Goal: Information Seeking & Learning: Find specific fact

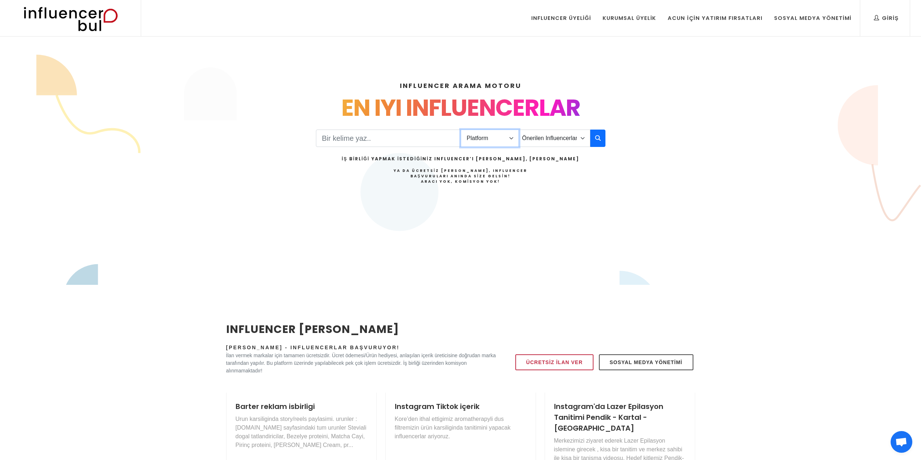
click at [483, 134] on select "Platform Instagram Facebook Youtube Tiktok Twitter Twitch" at bounding box center [490, 138] width 58 height 17
drag, startPoint x: 496, startPoint y: 138, endPoint x: 501, endPoint y: 137, distance: 5.3
click at [496, 138] on select "Platform Instagram Facebook Youtube Tiktok Twitter Twitch" at bounding box center [490, 138] width 58 height 17
click at [507, 135] on select "Platform Instagram Facebook Youtube Tiktok Twitter Twitch" at bounding box center [490, 138] width 58 height 17
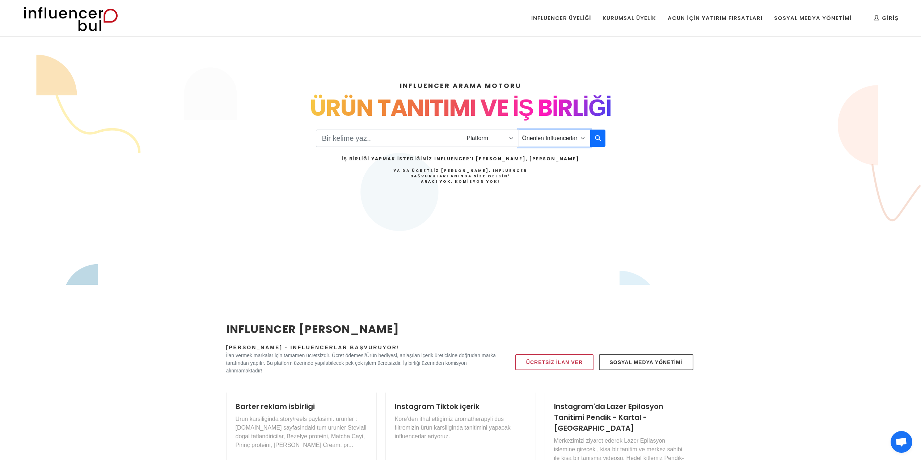
click at [542, 136] on select "Önerilen Influencerlar Aile & [PERSON_NAME] & [PERSON_NAME] [PERSON_NAME] & Giy…" at bounding box center [555, 138] width 72 height 17
select select "29"
click at [519, 130] on select "Önerilen Influencerlar Aile & [PERSON_NAME] & [PERSON_NAME] [PERSON_NAME] & Giy…" at bounding box center [555, 138] width 72 height 17
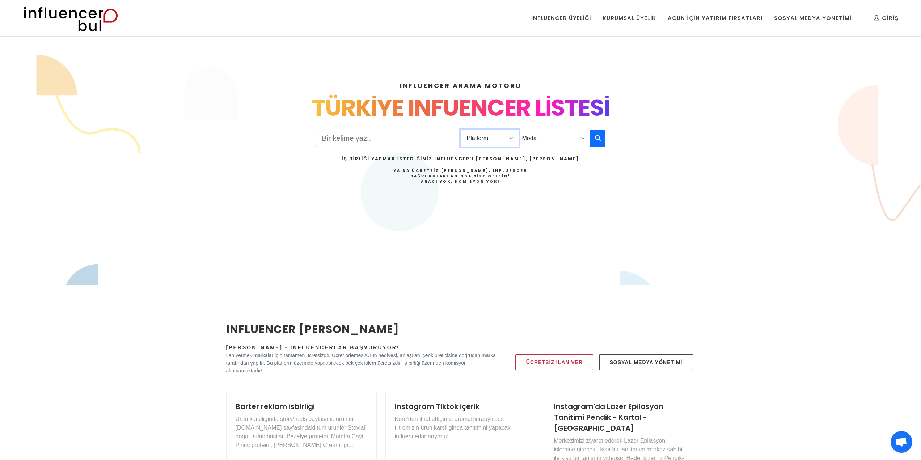
click at [505, 138] on select "Platform Instagram Facebook Youtube Tiktok Twitter Twitch" at bounding box center [490, 138] width 58 height 17
select select "1"
click at [461, 130] on select "Platform Instagram Facebook Youtube Tiktok Twitter Twitch" at bounding box center [490, 138] width 58 height 17
click at [403, 139] on input "Search" at bounding box center [388, 138] width 145 height 17
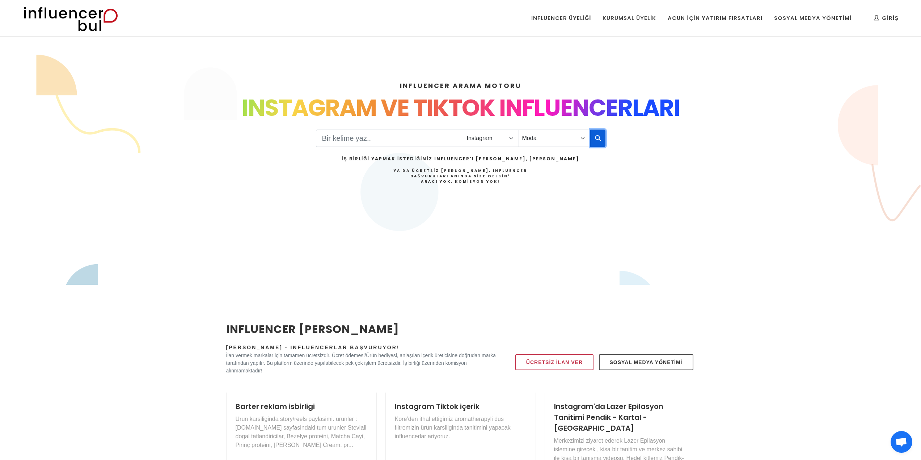
click at [596, 134] on icon "button" at bounding box center [598, 138] width 6 height 9
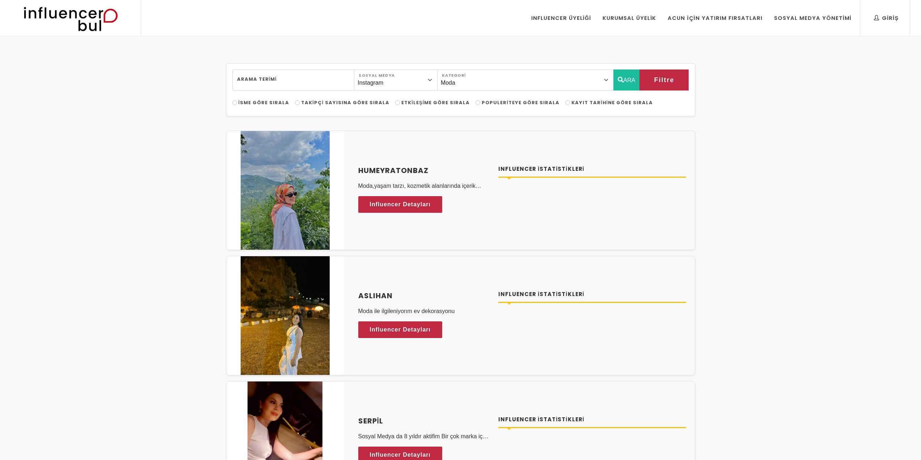
select select "29"
click at [409, 205] on span "Influencer Detayları" at bounding box center [393, 204] width 61 height 11
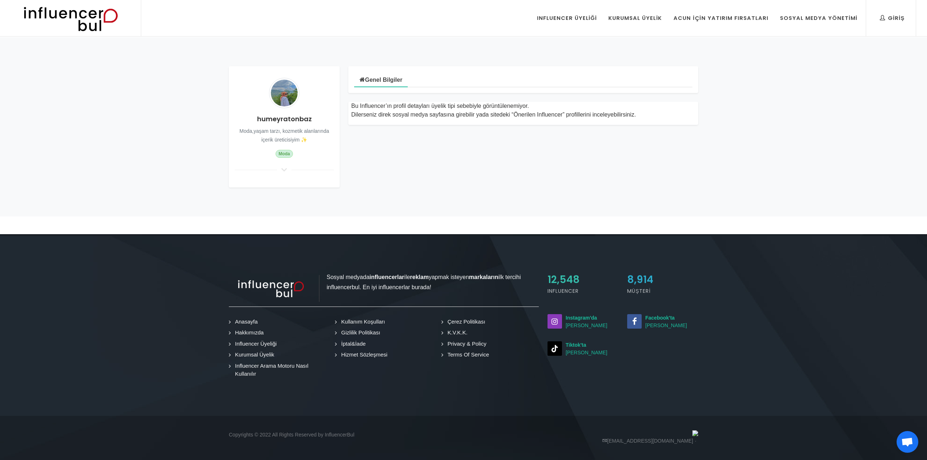
click at [286, 164] on div "humeyratonbaz Moda,yaşam tarzı, kozmetik alanlarında içerik üreticisiyim ✨ Moda" at bounding box center [284, 126] width 111 height 121
click at [289, 122] on h4 "humeyratonbaz" at bounding box center [284, 119] width 99 height 10
click at [284, 114] on h4 "humeyratonbaz" at bounding box center [284, 119] width 99 height 10
copy h4 "humeyratonbaz"
